Goal: Find specific page/section: Find specific page/section

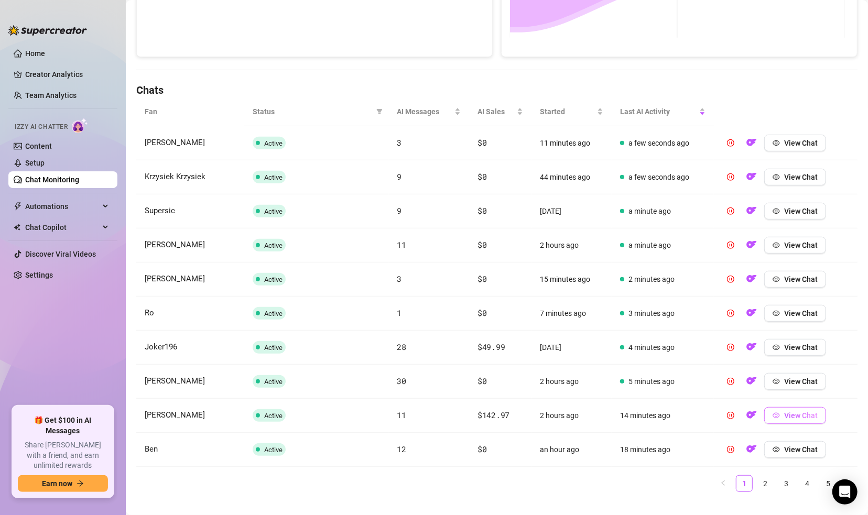
scroll to position [297, 0]
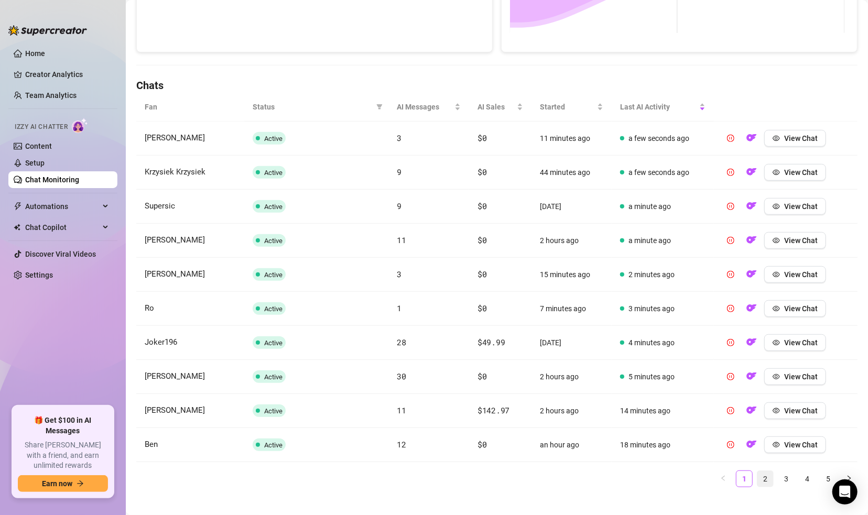
click at [758, 482] on link "2" at bounding box center [766, 479] width 16 height 16
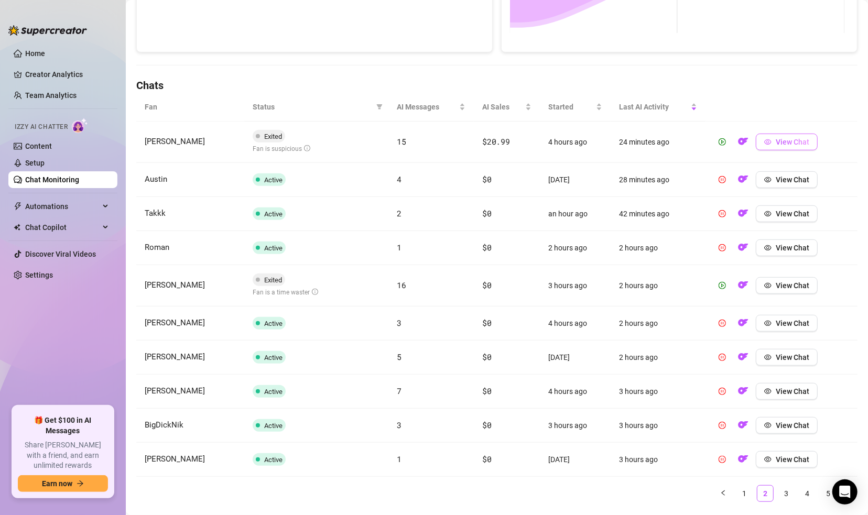
click at [765, 143] on icon "eye" at bounding box center [768, 141] width 7 height 7
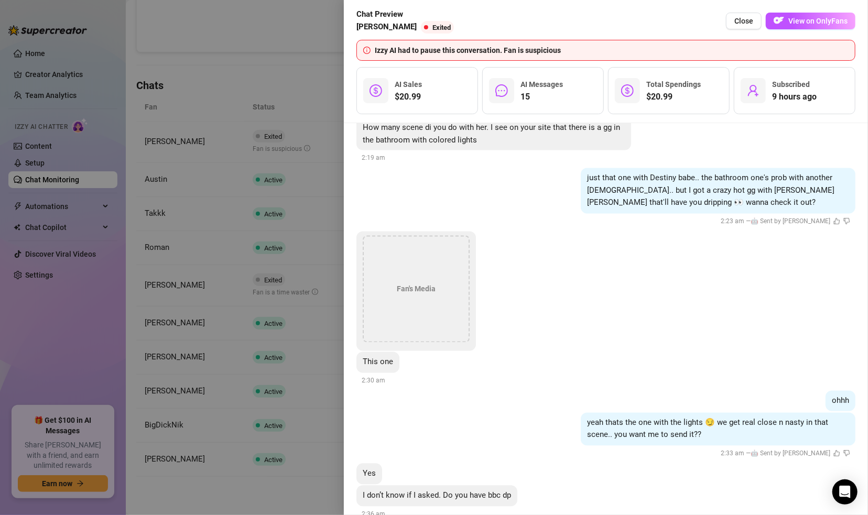
scroll to position [912, 0]
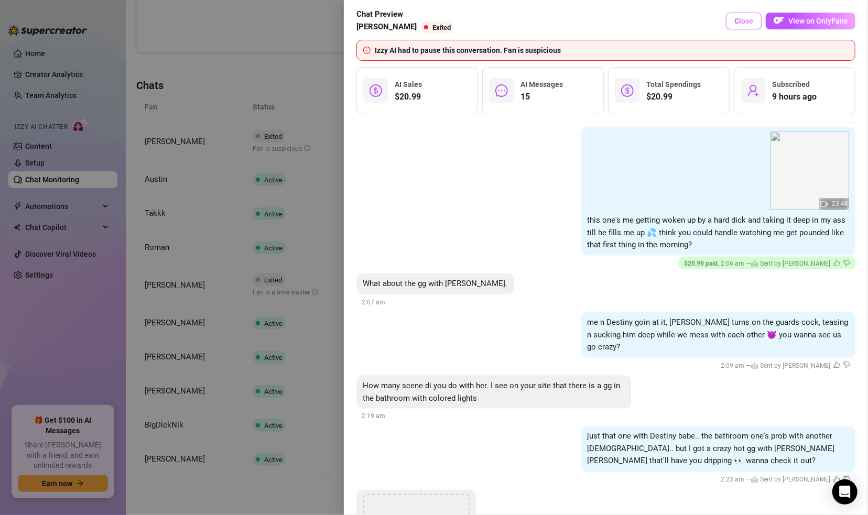
click at [745, 19] on span "Close" at bounding box center [744, 21] width 19 height 8
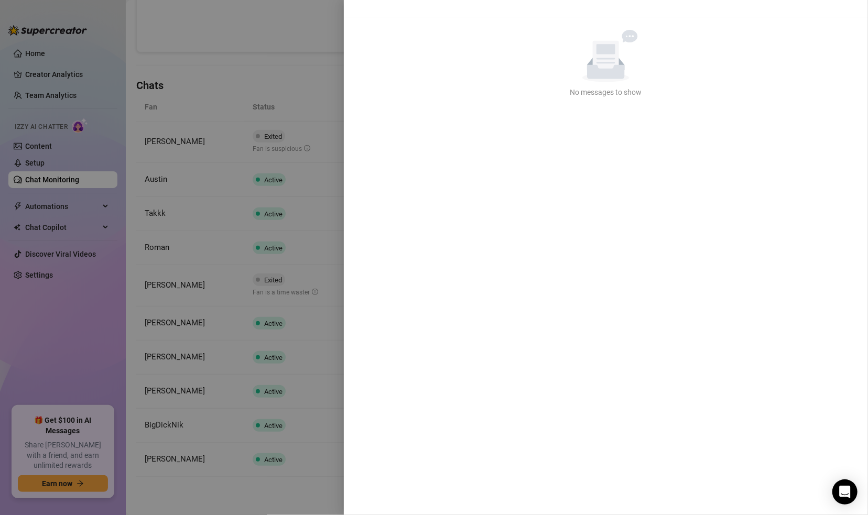
scroll to position [0, 0]
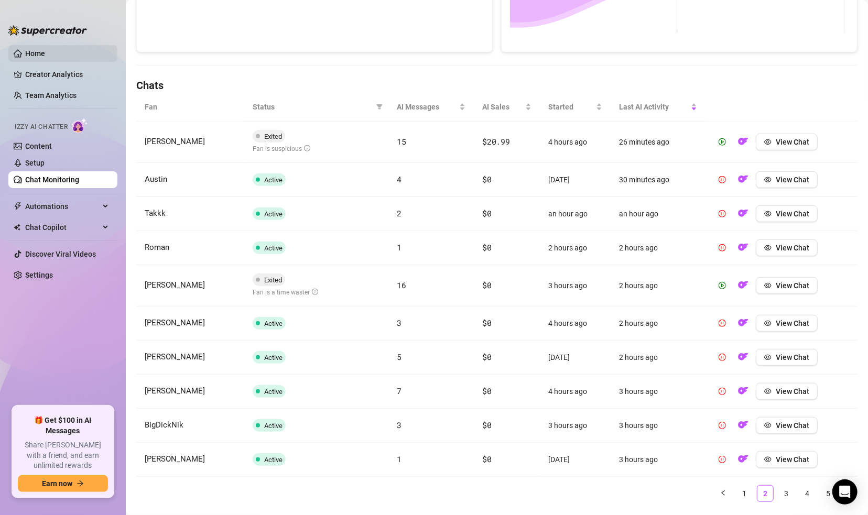
click at [34, 57] on link "Home" at bounding box center [35, 53] width 20 height 8
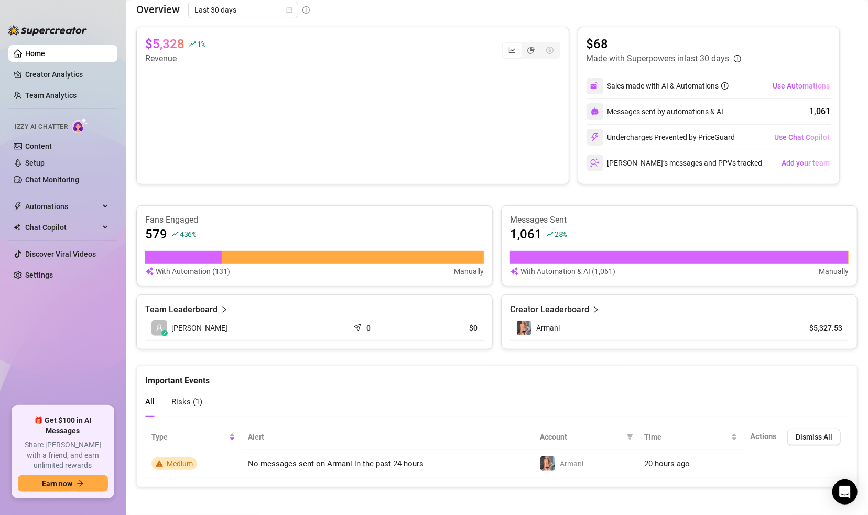
scroll to position [165, 0]
